Goal: Information Seeking & Learning: Learn about a topic

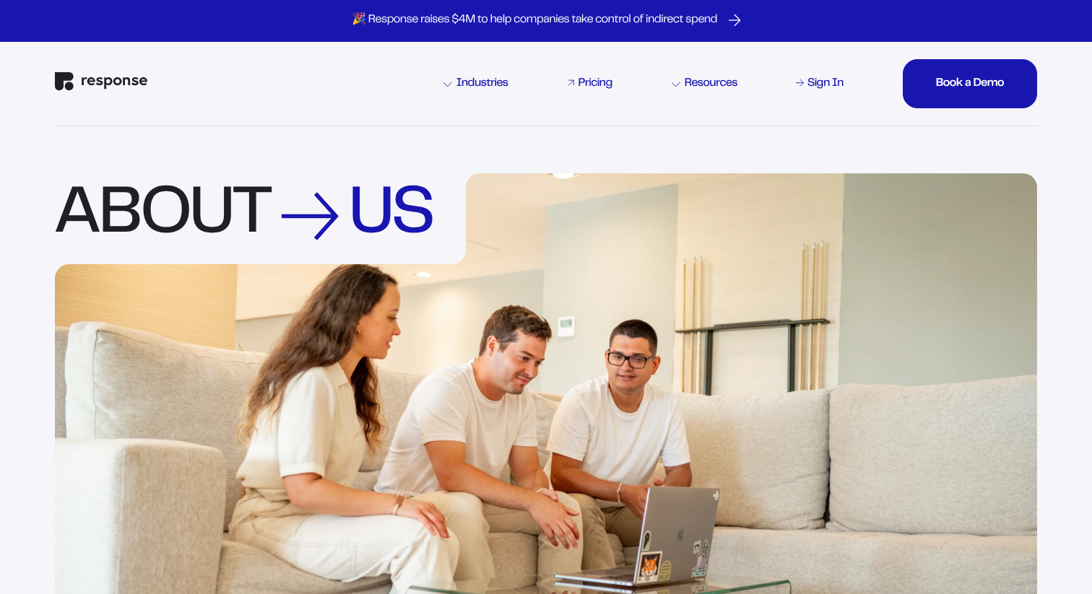
click at [593, 84] on div "Pricing" at bounding box center [596, 84] width 34 height 12
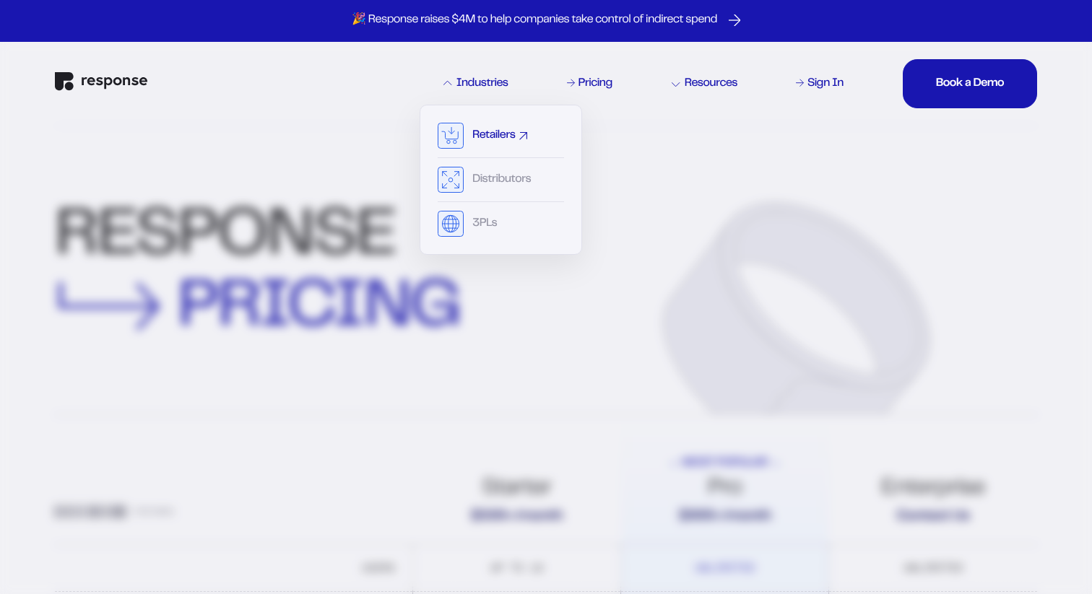
click at [491, 139] on div "Retailers" at bounding box center [493, 136] width 43 height 12
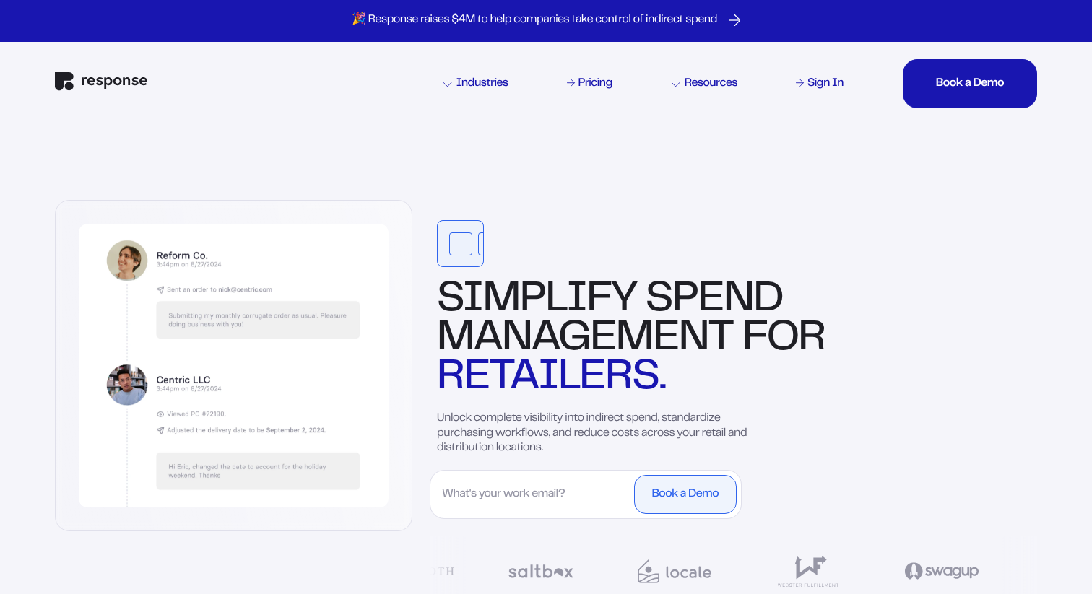
scroll to position [6, 0]
